Goal: Check status: Check status

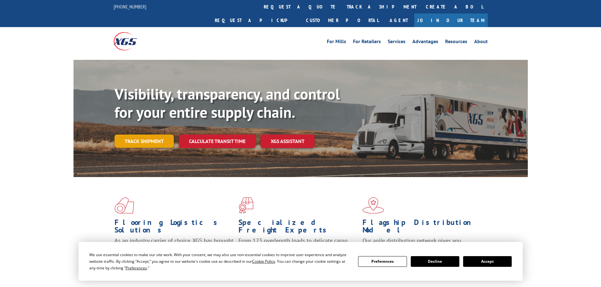
click at [150, 135] on link "Track shipment" at bounding box center [143, 141] width 59 height 13
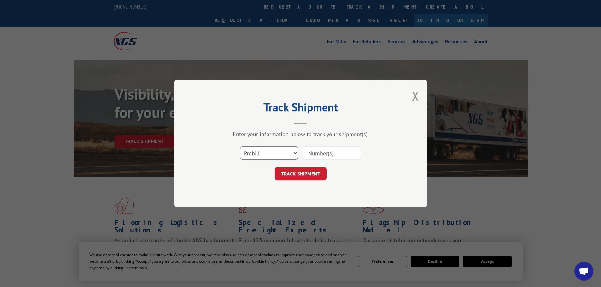
click at [269, 160] on select "Select category... Probill BOL PO" at bounding box center [269, 153] width 58 height 13
select select "po"
click at [240, 147] on select "Select category... Probill BOL PO" at bounding box center [269, 153] width 58 height 13
click at [312, 154] on input at bounding box center [332, 153] width 58 height 13
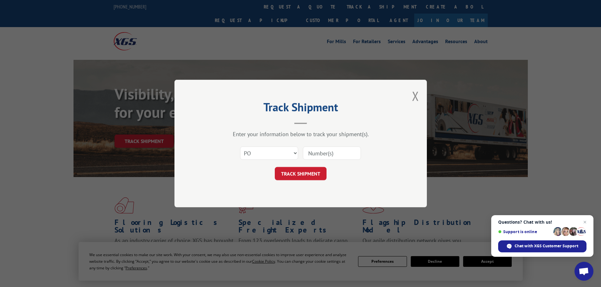
paste input "22533043"
type input "22533043"
click at [299, 176] on button "TRACK SHIPMENT" at bounding box center [301, 173] width 52 height 13
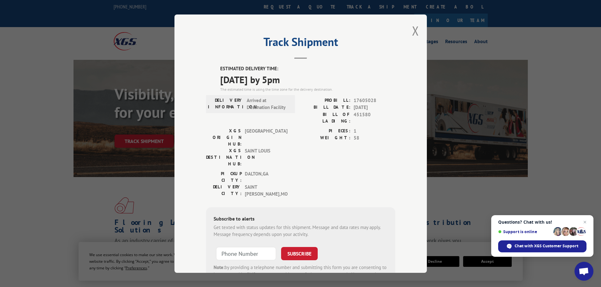
drag, startPoint x: 218, startPoint y: 81, endPoint x: 311, endPoint y: 79, distance: 93.4
click at [311, 79] on span "[DATE] by 5pm" at bounding box center [307, 79] width 175 height 14
copy span "[DATE] by 5pm"
